Goal: Task Accomplishment & Management: Use online tool/utility

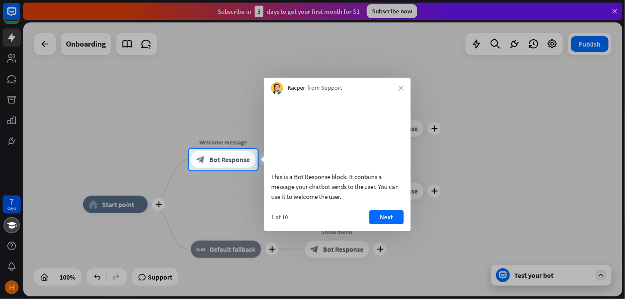
click at [455, 100] on div at bounding box center [312, 74] width 625 height 149
click at [332, 137] on video at bounding box center [337, 131] width 133 height 66
click at [382, 224] on button "Next" at bounding box center [386, 217] width 34 height 14
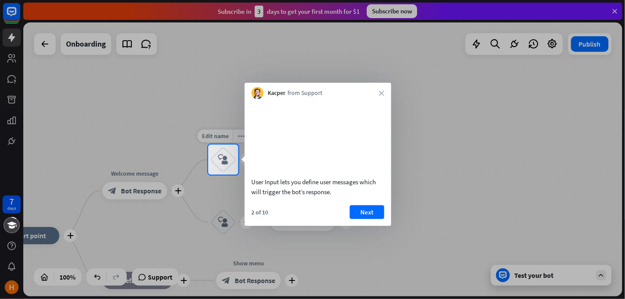
click at [217, 161] on div "block_user_input" at bounding box center [223, 160] width 26 height 26
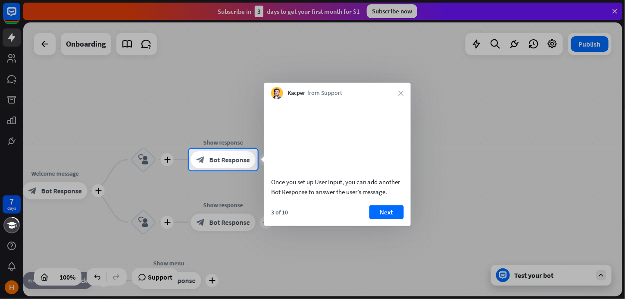
click at [91, 197] on div at bounding box center [312, 234] width 625 height 128
click at [61, 197] on div at bounding box center [312, 234] width 625 height 128
click at [100, 191] on div at bounding box center [312, 234] width 625 height 128
click at [403, 91] on icon "close" at bounding box center [401, 93] width 5 height 5
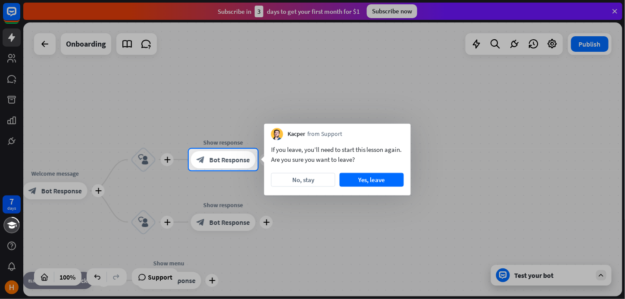
click at [315, 185] on button "No, stay" at bounding box center [303, 180] width 64 height 14
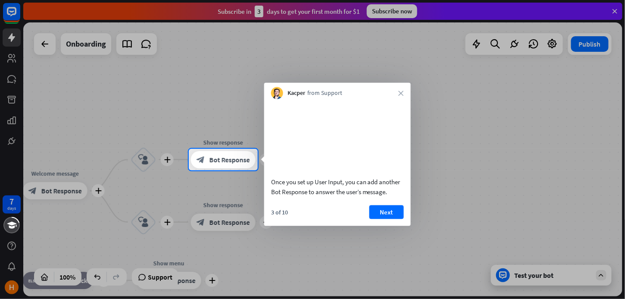
click at [164, 162] on div at bounding box center [94, 160] width 189 height 22
click at [47, 188] on div at bounding box center [312, 234] width 625 height 128
click at [167, 161] on div at bounding box center [94, 160] width 189 height 22
click at [217, 163] on span "Bot Response" at bounding box center [230, 159] width 41 height 9
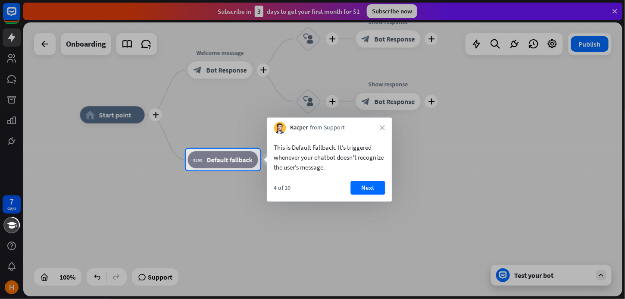
click at [222, 138] on div at bounding box center [312, 74] width 625 height 149
click at [222, 155] on div "block_fallback Default fallback" at bounding box center [223, 159] width 70 height 17
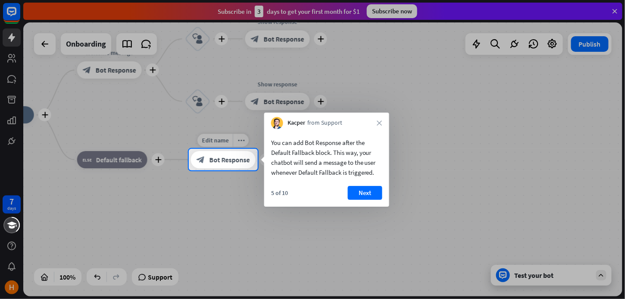
click at [231, 156] on span "Bot Response" at bounding box center [230, 159] width 41 height 9
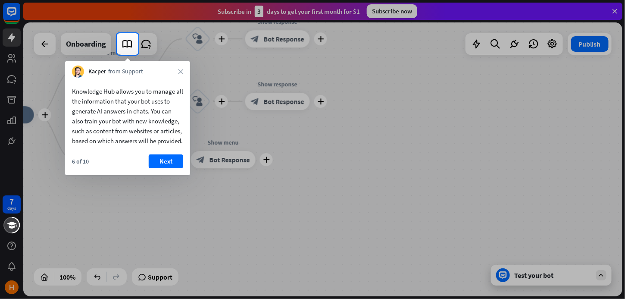
click at [179, 168] on button "Next" at bounding box center [166, 161] width 34 height 14
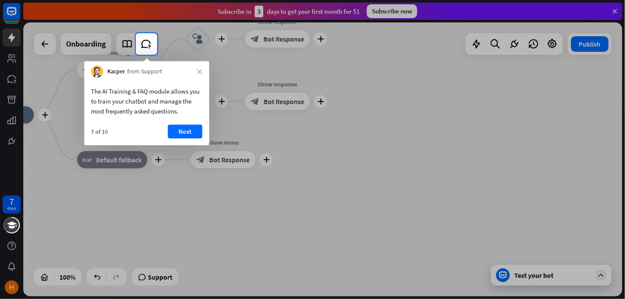
click at [200, 128] on button "Next" at bounding box center [185, 132] width 34 height 14
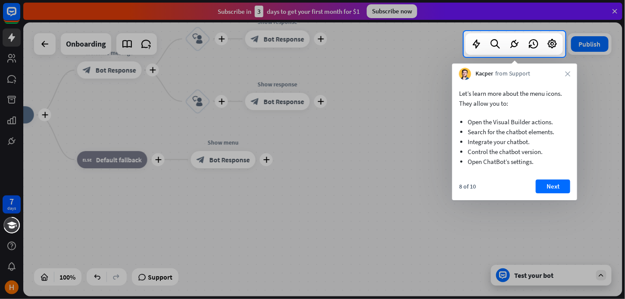
click at [551, 182] on button "Next" at bounding box center [553, 186] width 34 height 14
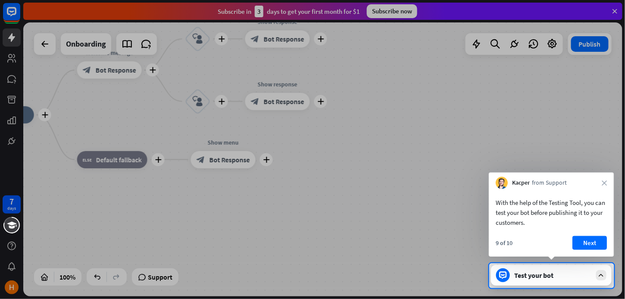
click at [588, 249] on button "Next" at bounding box center [590, 243] width 34 height 14
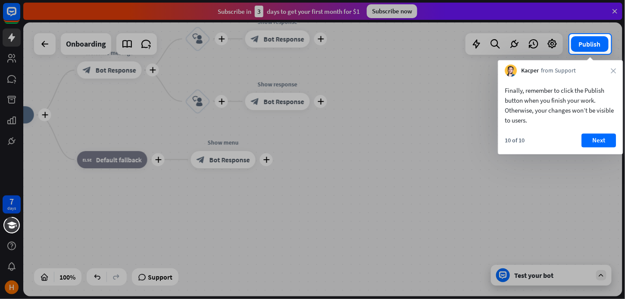
click at [599, 134] on button "Next" at bounding box center [599, 141] width 34 height 14
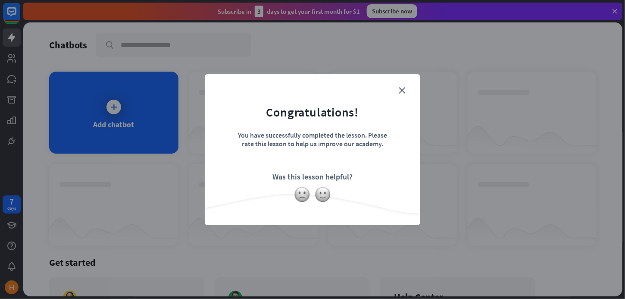
click at [324, 192] on img at bounding box center [323, 194] width 16 height 16
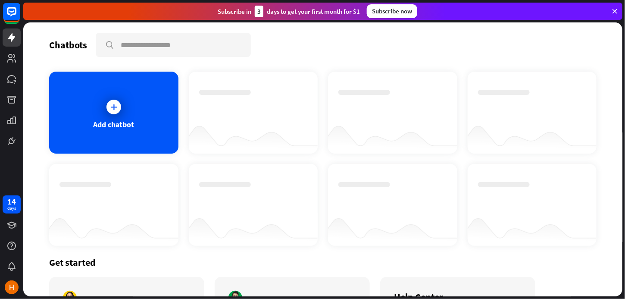
click at [494, 69] on div "Thanks for making all this better!" at bounding box center [312, 149] width 625 height 299
click at [115, 109] on icon at bounding box center [114, 107] width 9 height 9
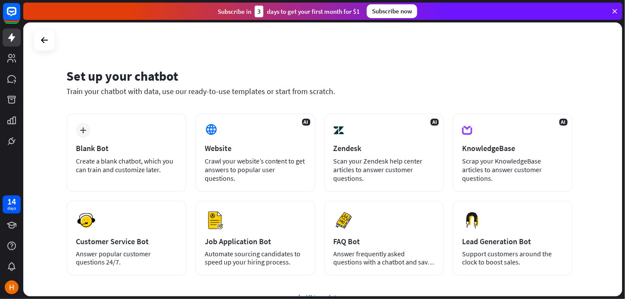
click at [261, 162] on div "Crawl your website’s content to get answers to popular user questions." at bounding box center [255, 169] width 101 height 26
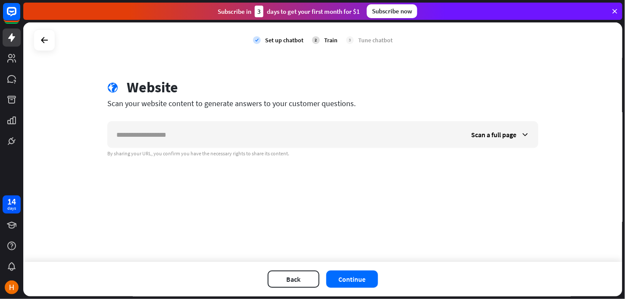
click at [529, 138] on icon at bounding box center [525, 134] width 9 height 9
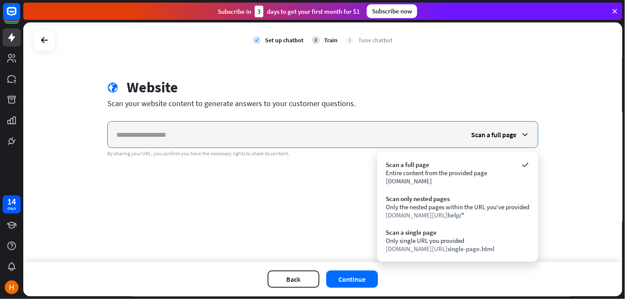
click at [186, 127] on input "text" at bounding box center [285, 135] width 355 height 26
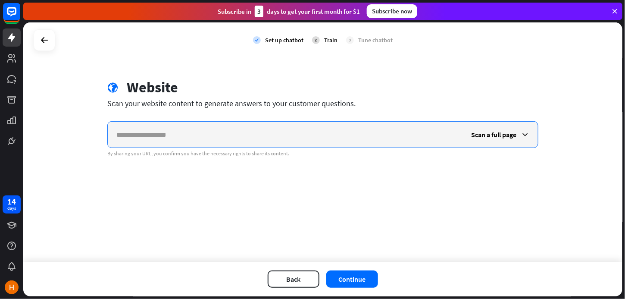
click at [192, 141] on input "text" at bounding box center [285, 135] width 355 height 26
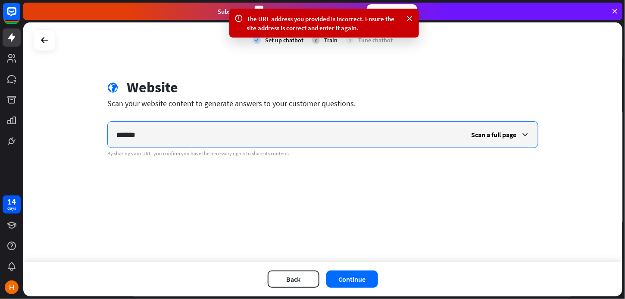
click at [151, 140] on input "*******" at bounding box center [285, 135] width 355 height 26
type input "*"
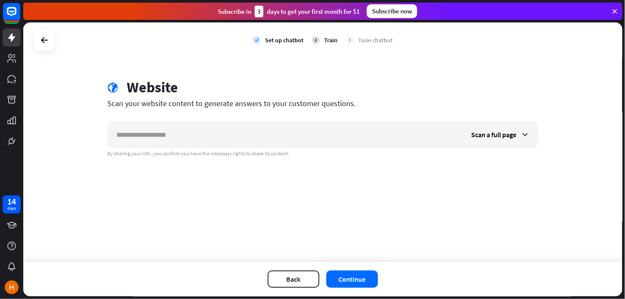
click at [290, 39] on div "Set up chatbot" at bounding box center [284, 40] width 38 height 8
click at [331, 38] on div "Train" at bounding box center [330, 40] width 13 height 8
click at [524, 135] on icon at bounding box center [525, 134] width 9 height 9
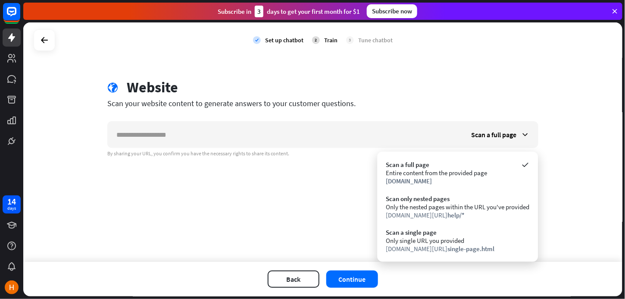
click at [423, 246] on div "[DOMAIN_NAME][URL] single-page.html" at bounding box center [458, 249] width 144 height 8
